Goal: Task Accomplishment & Management: Manage account settings

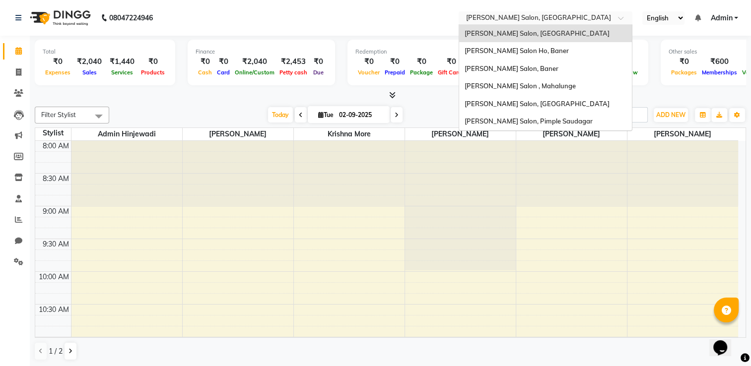
click at [547, 15] on input "text" at bounding box center [536, 19] width 144 height 10
click at [527, 67] on div "[PERSON_NAME] Salon, Baner" at bounding box center [545, 69] width 173 height 18
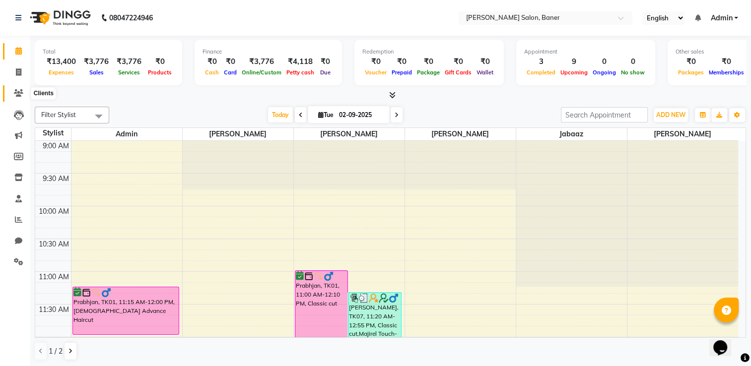
click at [18, 94] on icon at bounding box center [18, 92] width 9 height 7
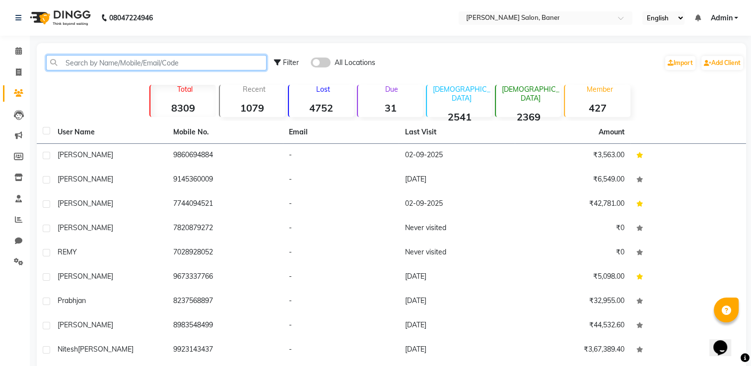
click at [90, 66] on input "text" at bounding box center [156, 62] width 220 height 15
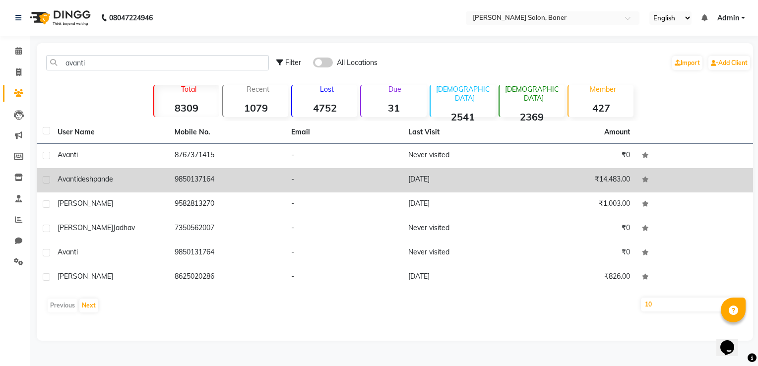
click at [482, 191] on td "[DATE]" at bounding box center [461, 180] width 117 height 24
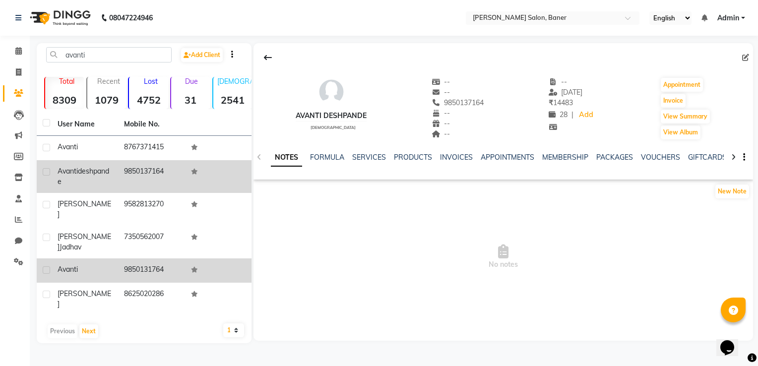
click at [116, 260] on td "Avanti" at bounding box center [85, 271] width 67 height 24
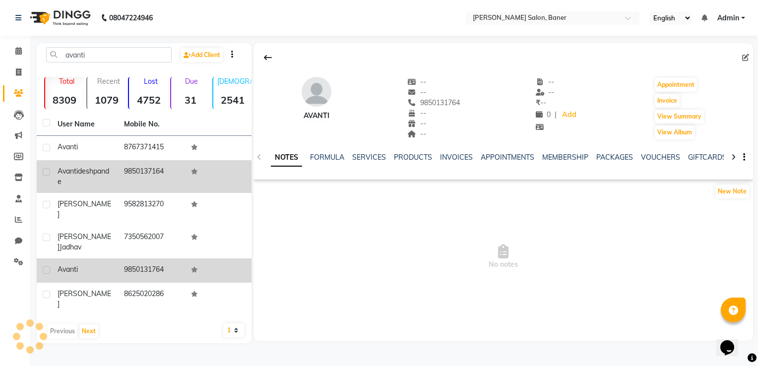
click at [116, 260] on td "Avanti" at bounding box center [85, 271] width 67 height 24
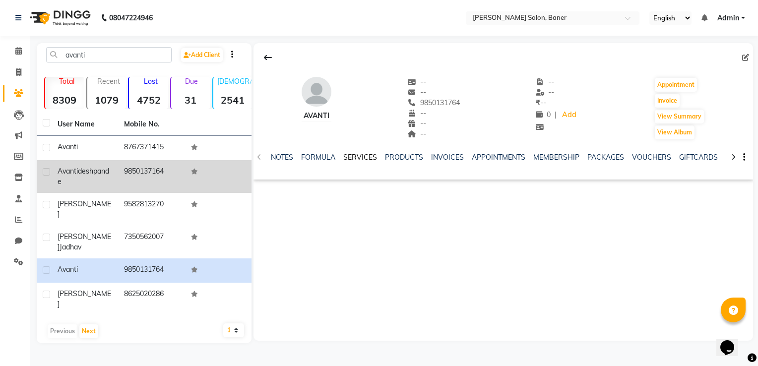
click at [357, 158] on link "SERVICES" at bounding box center [361, 157] width 34 height 9
click at [104, 55] on input "avanti" at bounding box center [109, 54] width 126 height 15
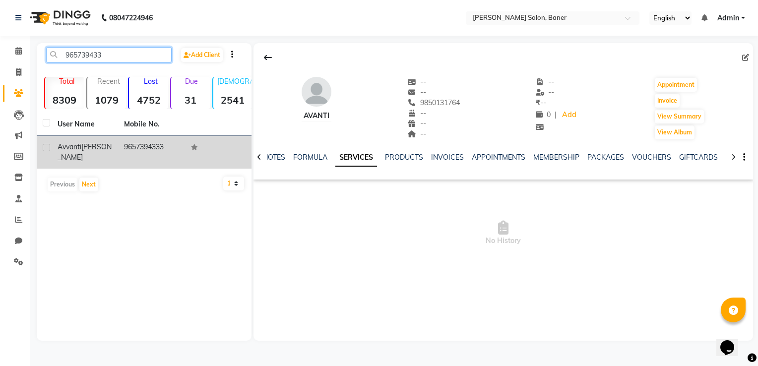
type input "965739433"
click at [108, 144] on div "Avvanti [PERSON_NAME]" at bounding box center [85, 152] width 55 height 21
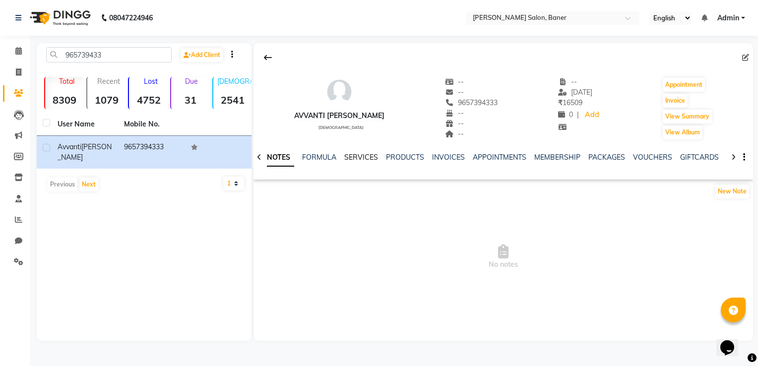
click at [362, 158] on link "SERVICES" at bounding box center [362, 157] width 34 height 9
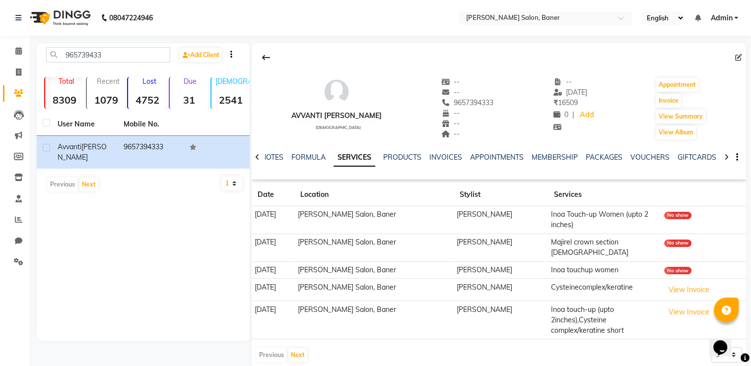
click at [534, 225] on td "[PERSON_NAME]" at bounding box center [501, 221] width 94 height 28
click at [559, 219] on td "Inoa Touch-up Women (upto 2 inches)" at bounding box center [604, 221] width 113 height 28
click at [451, 154] on link "INVOICES" at bounding box center [445, 157] width 33 height 9
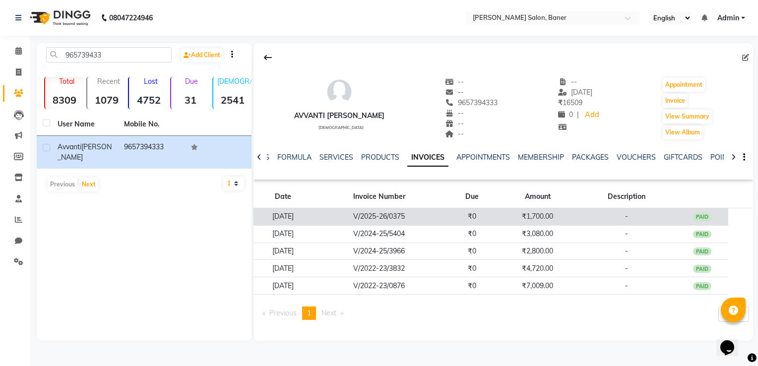
click at [463, 217] on td "₹0" at bounding box center [472, 216] width 53 height 17
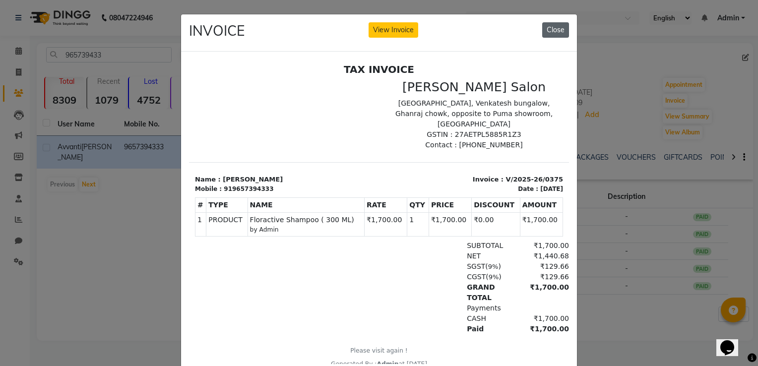
click at [555, 28] on button "Close" at bounding box center [556, 29] width 27 height 15
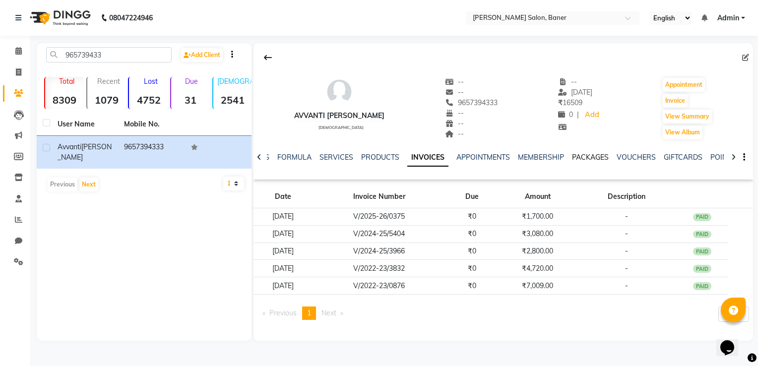
click at [580, 157] on link "PACKAGES" at bounding box center [590, 157] width 37 height 9
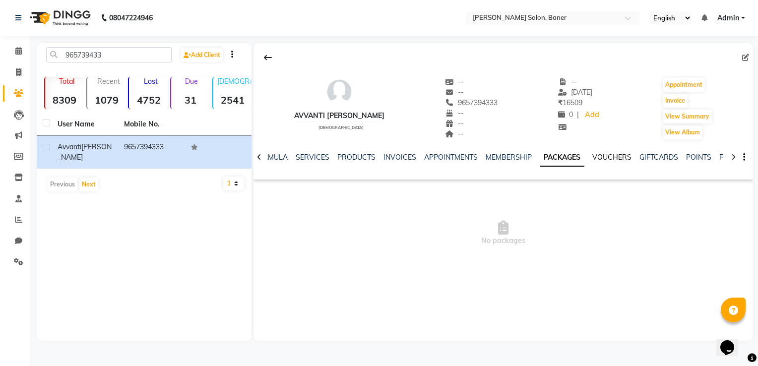
click at [625, 155] on link "VOUCHERS" at bounding box center [612, 157] width 39 height 9
